Goal: Transaction & Acquisition: Purchase product/service

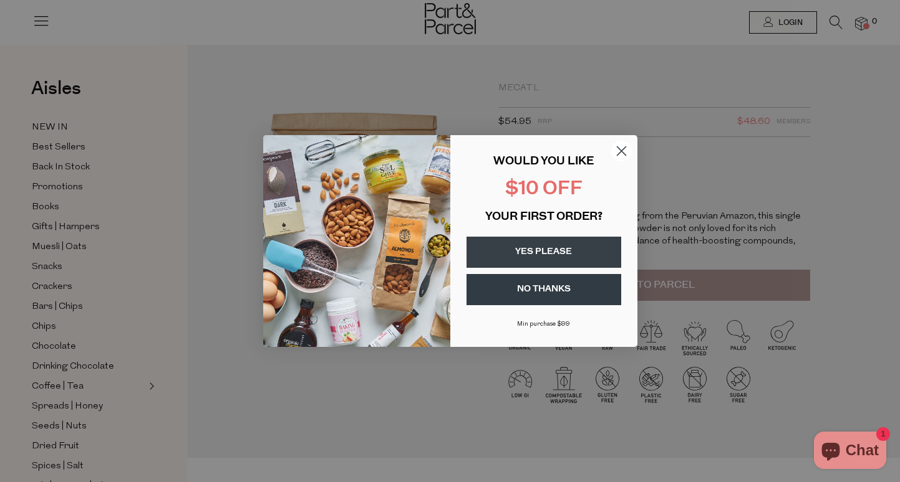
click at [620, 143] on circle "Close dialog" at bounding box center [620, 151] width 21 height 21
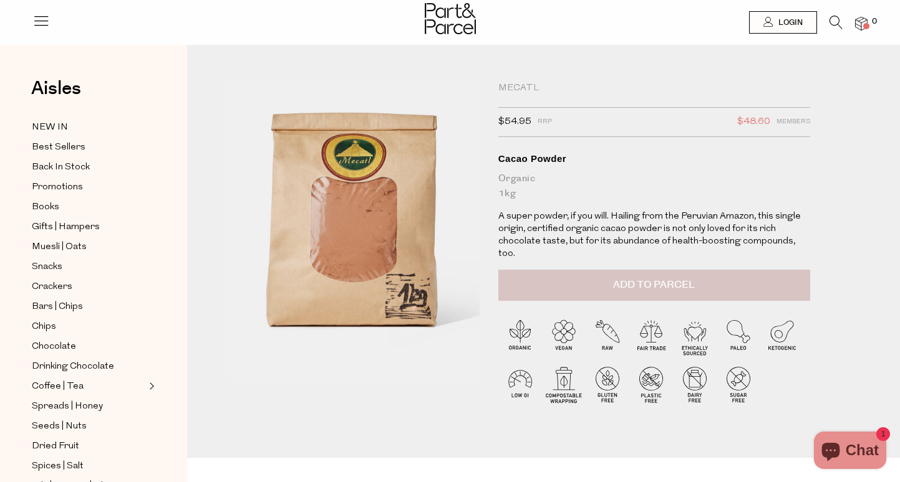
click at [630, 278] on span "Add to Parcel" at bounding box center [654, 285] width 82 height 14
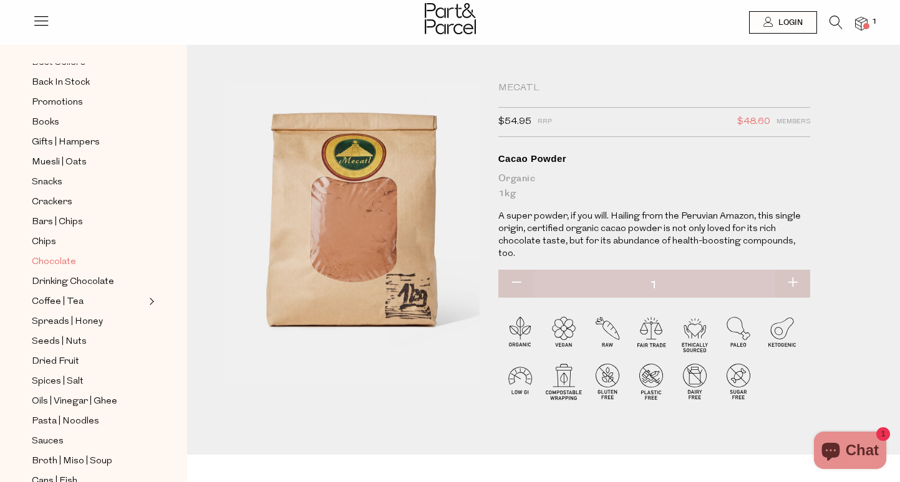
scroll to position [90, 0]
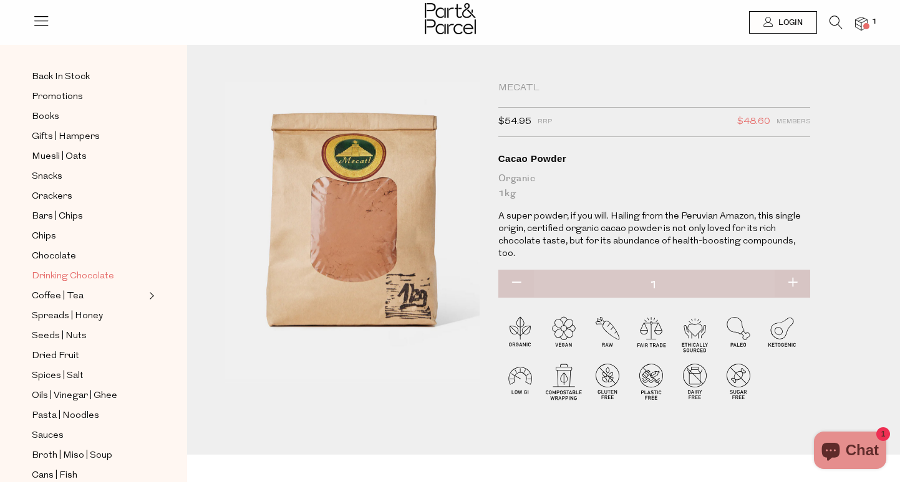
click at [84, 282] on span "Drinking Chocolate" at bounding box center [73, 276] width 82 height 15
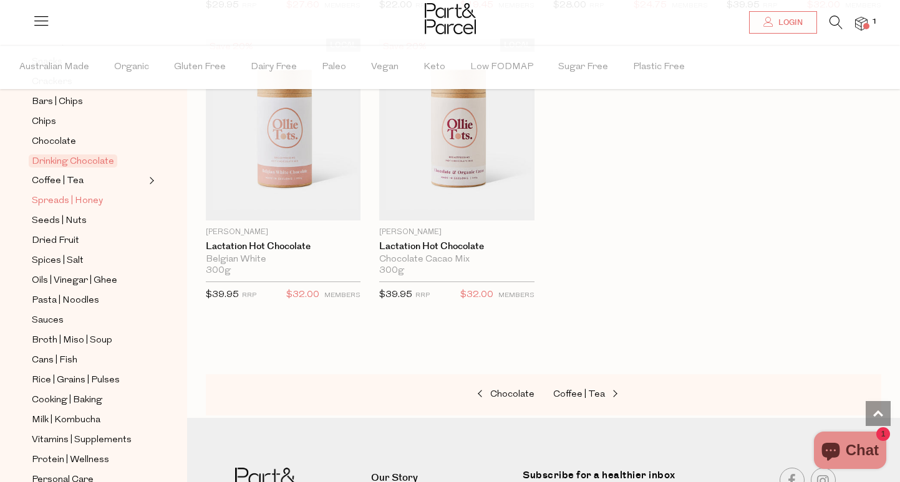
scroll to position [249, 0]
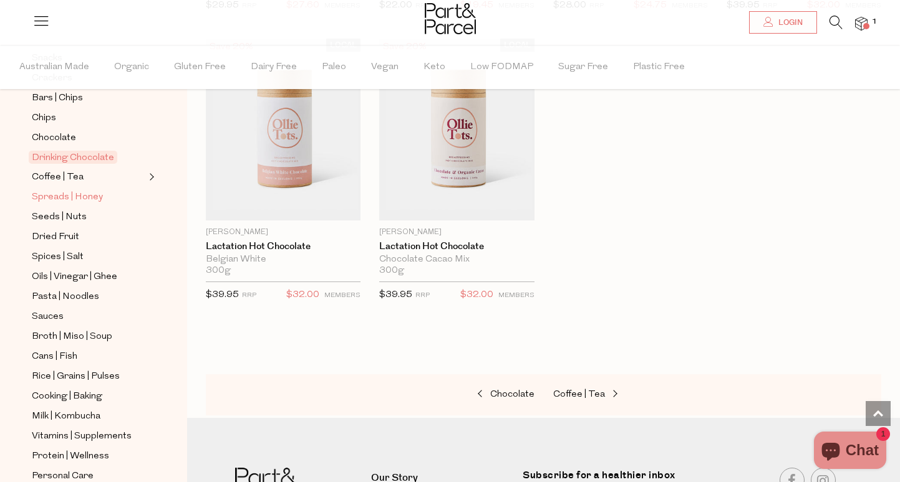
click at [62, 199] on span "Spreads | Honey" at bounding box center [67, 197] width 71 height 15
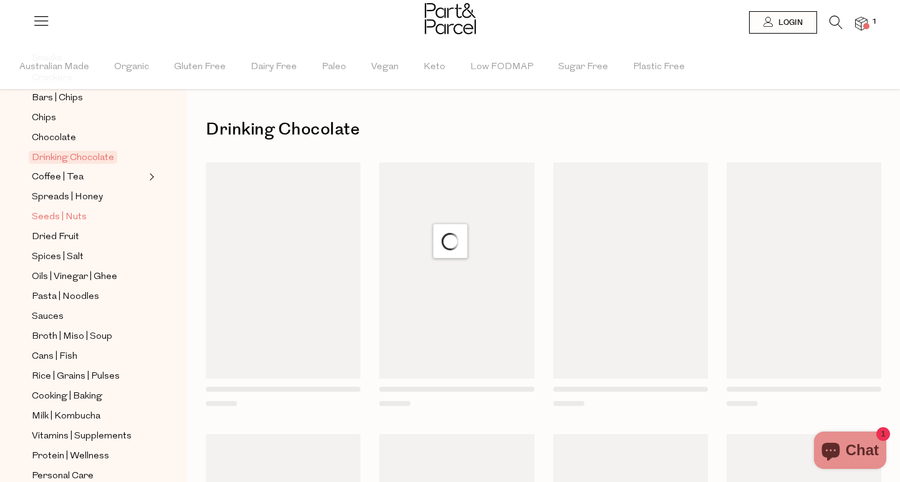
click at [57, 218] on span "Seeds | Nuts" at bounding box center [59, 217] width 55 height 15
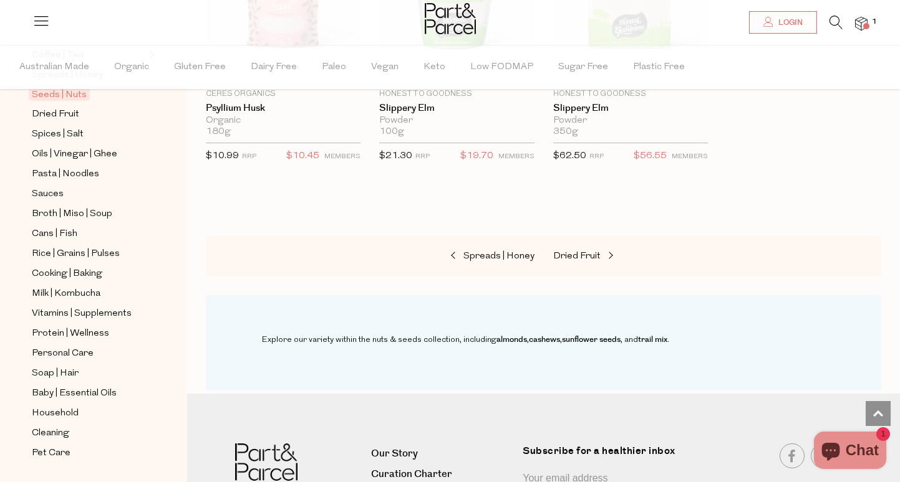
scroll to position [380, 0]
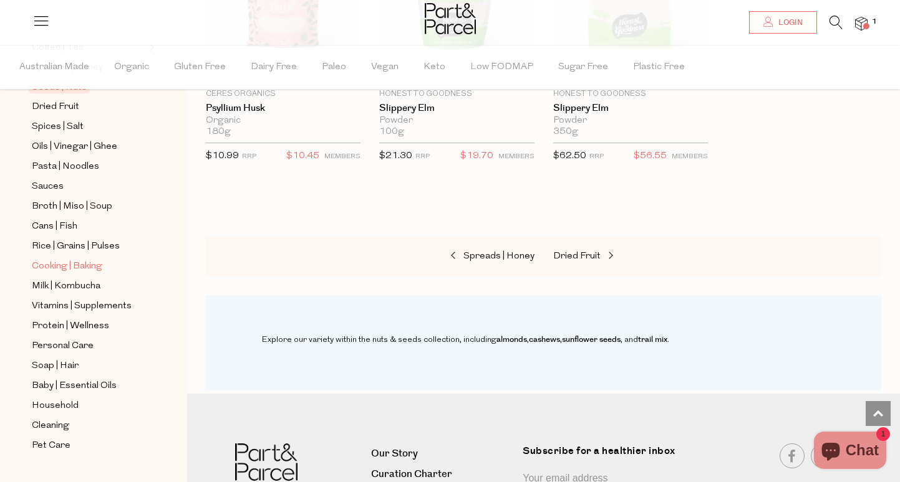
click at [84, 270] on span "Cooking | Baking" at bounding box center [67, 266] width 70 height 15
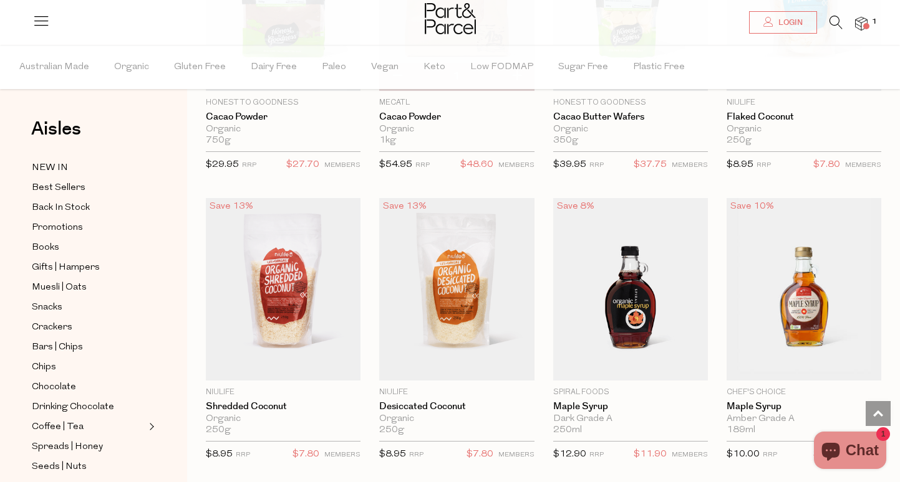
scroll to position [2316, 0]
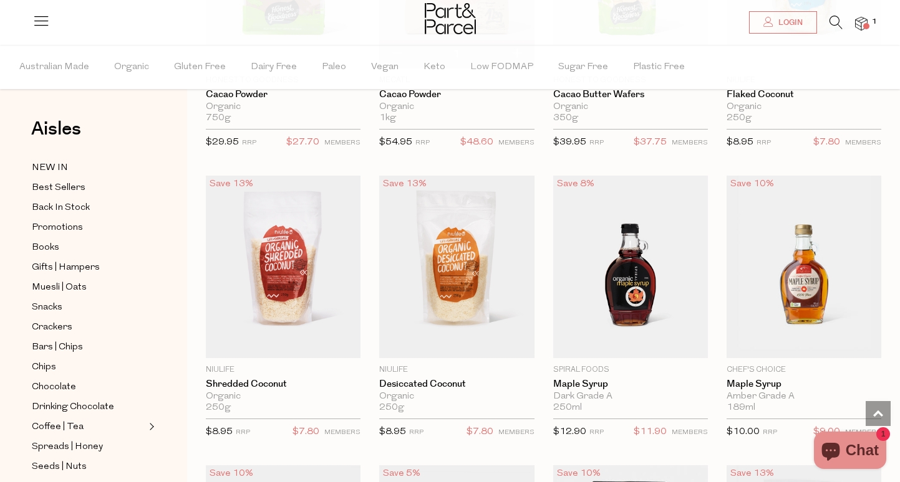
click at [832, 31] on link at bounding box center [835, 25] width 13 height 13
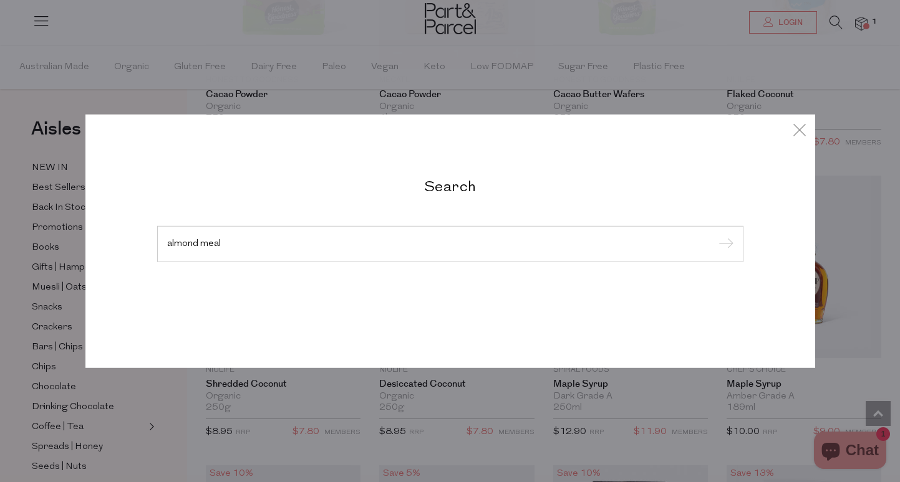
type input "almond meal"
click at [723, 245] on input "submit" at bounding box center [723, 245] width 19 height 19
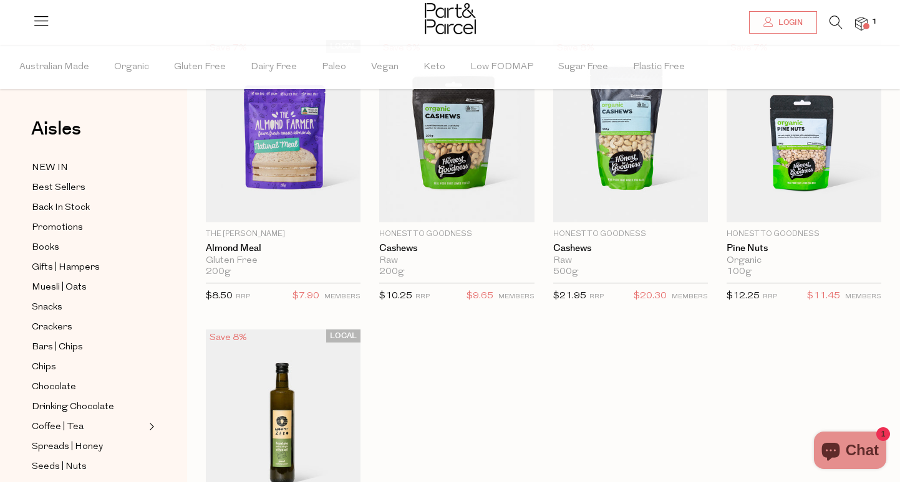
scroll to position [97, 0]
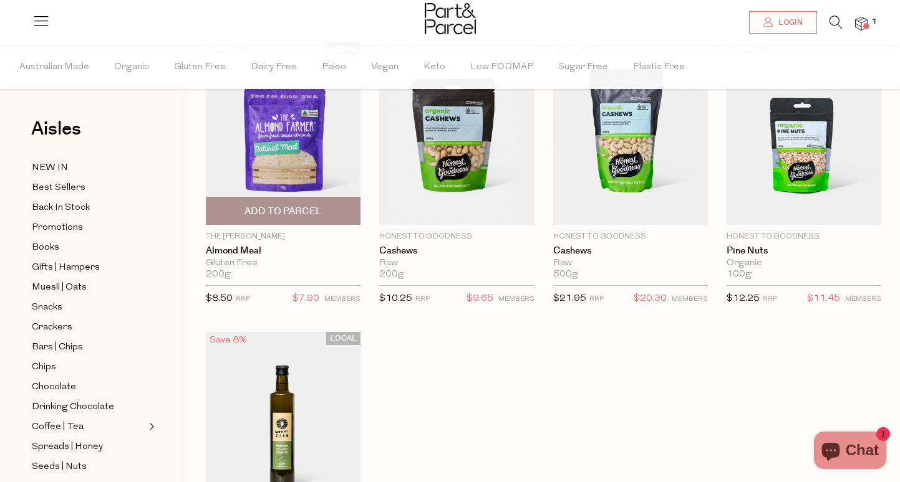
click at [226, 158] on img at bounding box center [283, 133] width 155 height 183
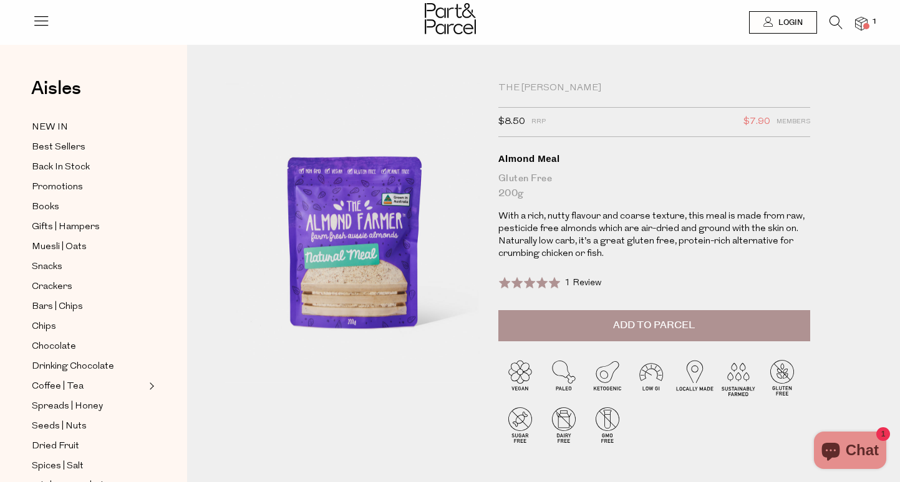
click at [868, 29] on div at bounding box center [450, 20] width 900 height 41
click at [860, 29] on img at bounding box center [861, 24] width 12 height 14
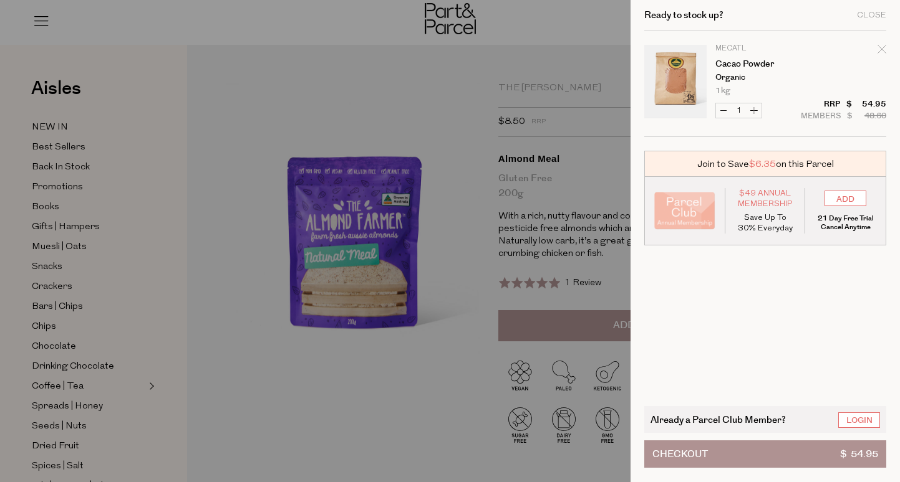
click at [756, 109] on button "Increase Cacao Powder" at bounding box center [753, 110] width 15 height 14
type input "2"
click at [756, 109] on form "Image Product Total Qty Mecatl Cacao Powder Organic 1kg Only 14 Available Decre…" at bounding box center [765, 84] width 242 height 106
